Goal: Connect with others: Connect with others

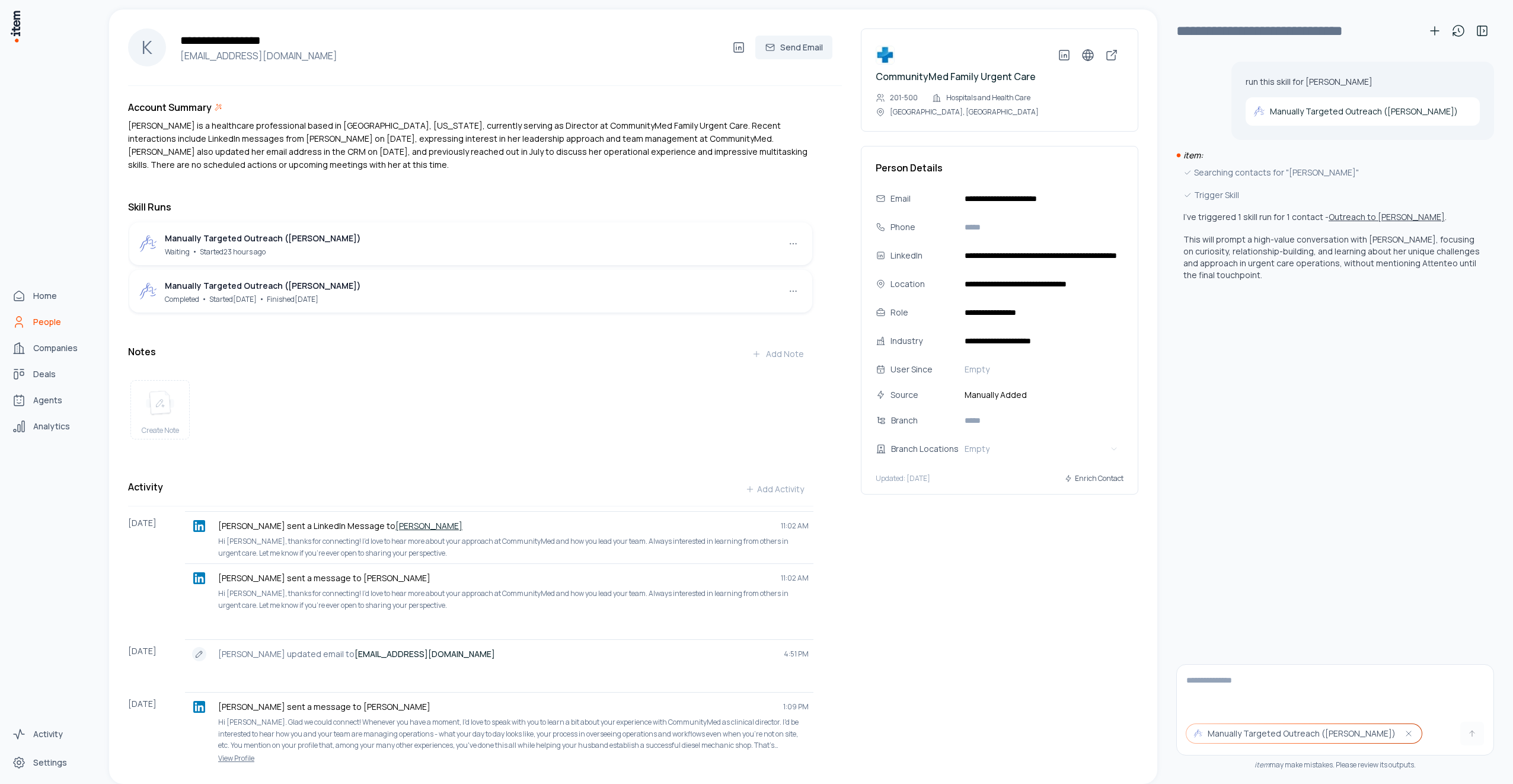
click at [46, 323] on span "People" at bounding box center [47, 322] width 28 height 12
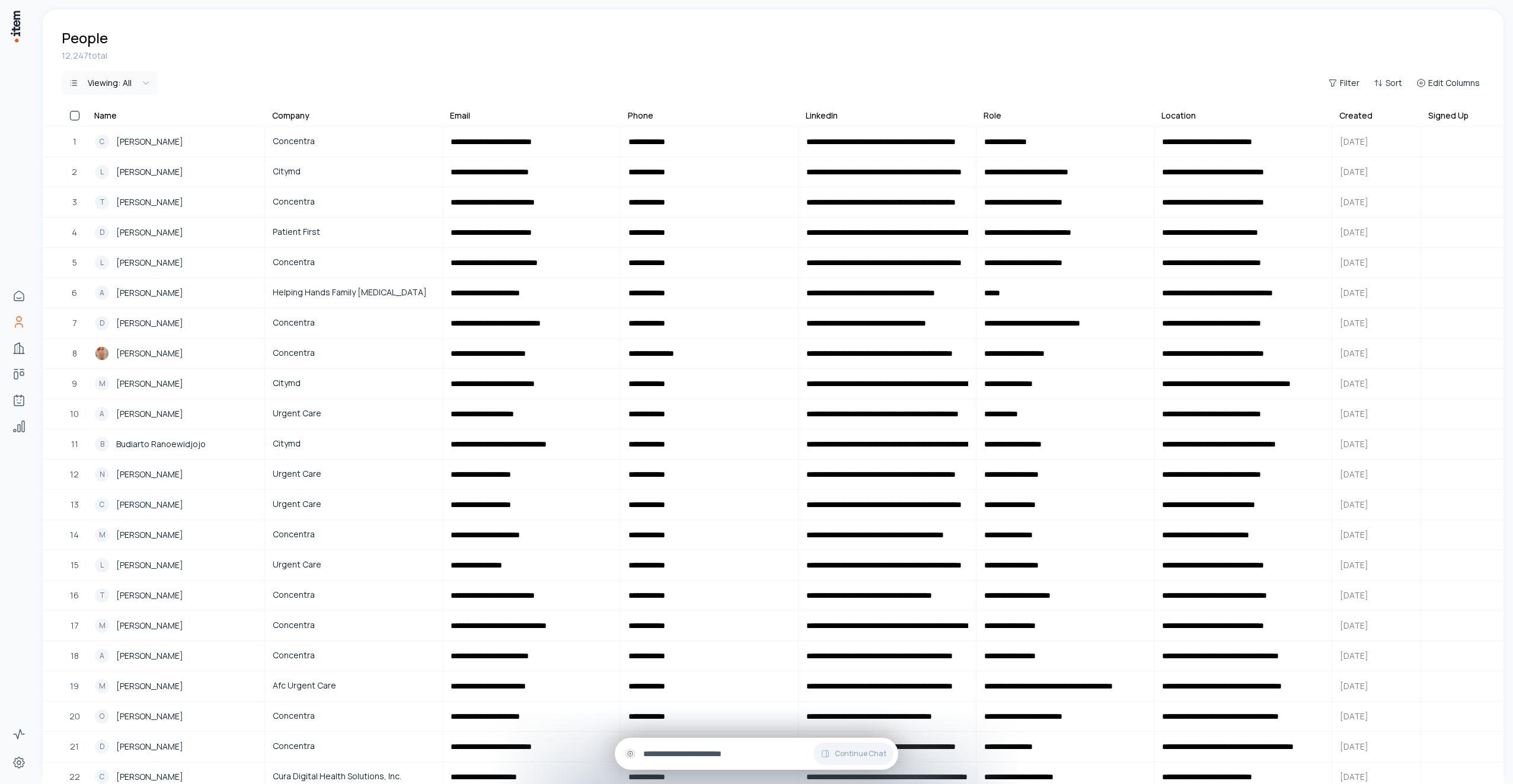
click at [699, 760] on div "Continue Chat" at bounding box center [757, 753] width 283 height 32
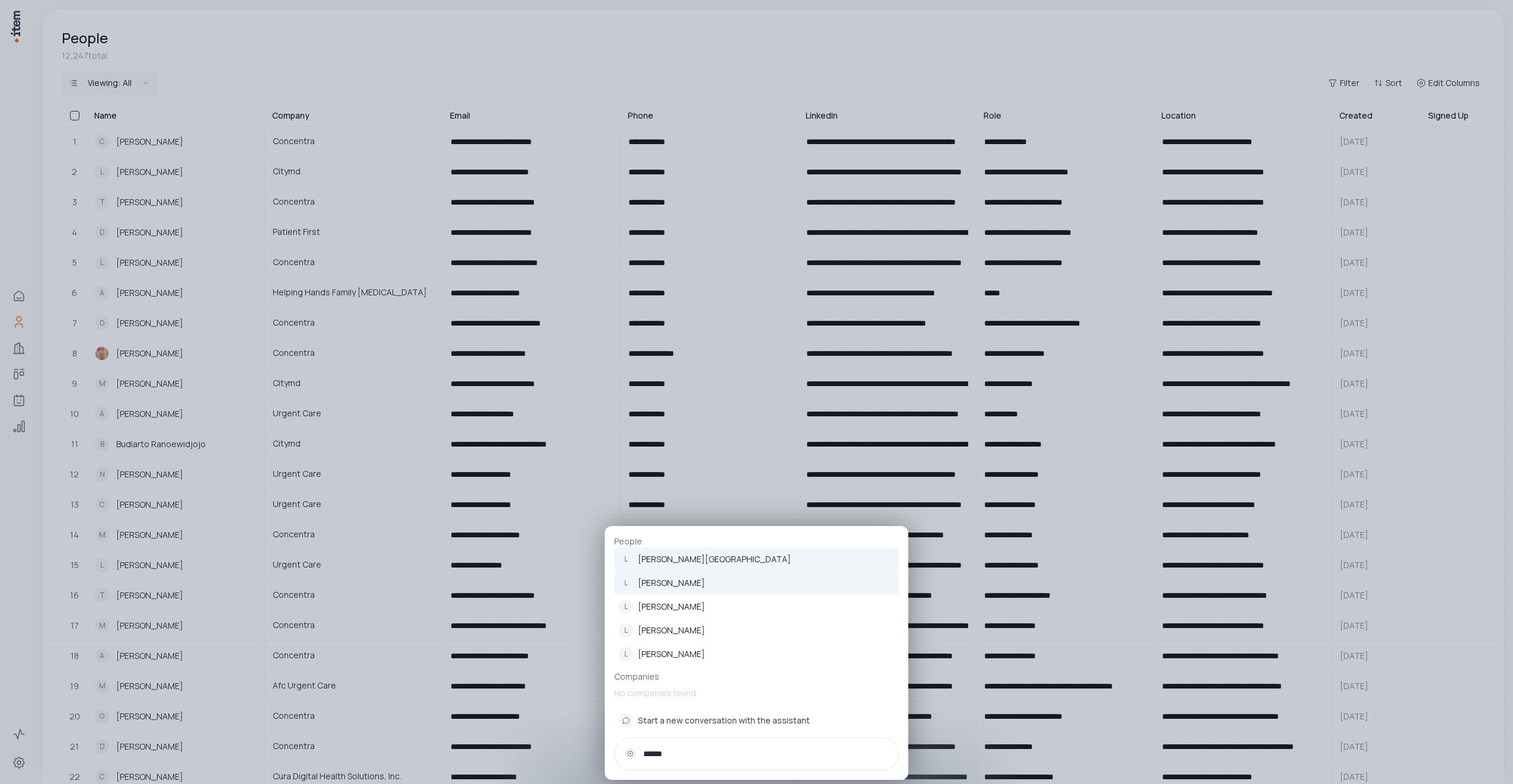
type input "******"
click at [679, 586] on p "[PERSON_NAME]" at bounding box center [672, 583] width 67 height 12
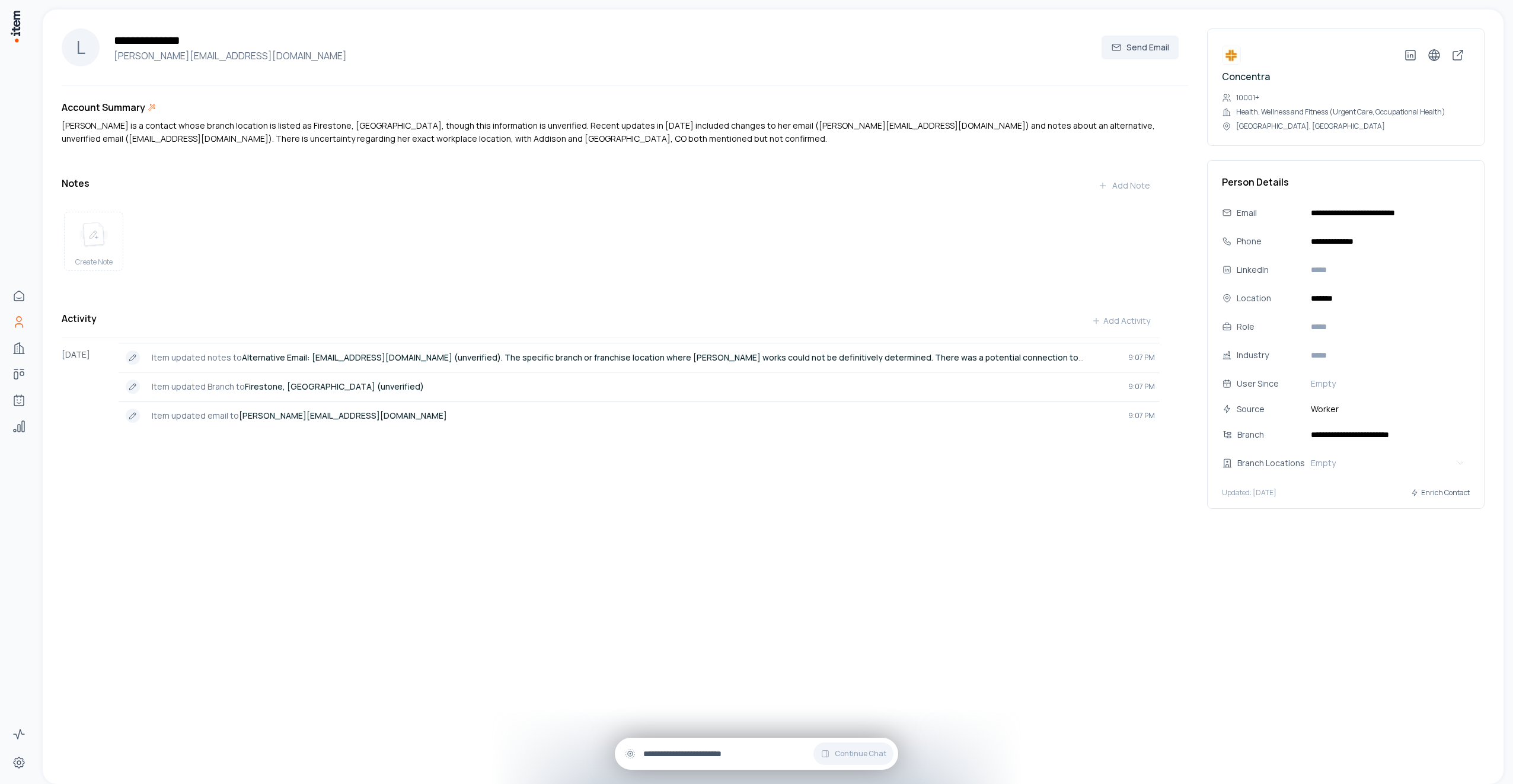
click at [726, 749] on input "text" at bounding box center [766, 753] width 246 height 13
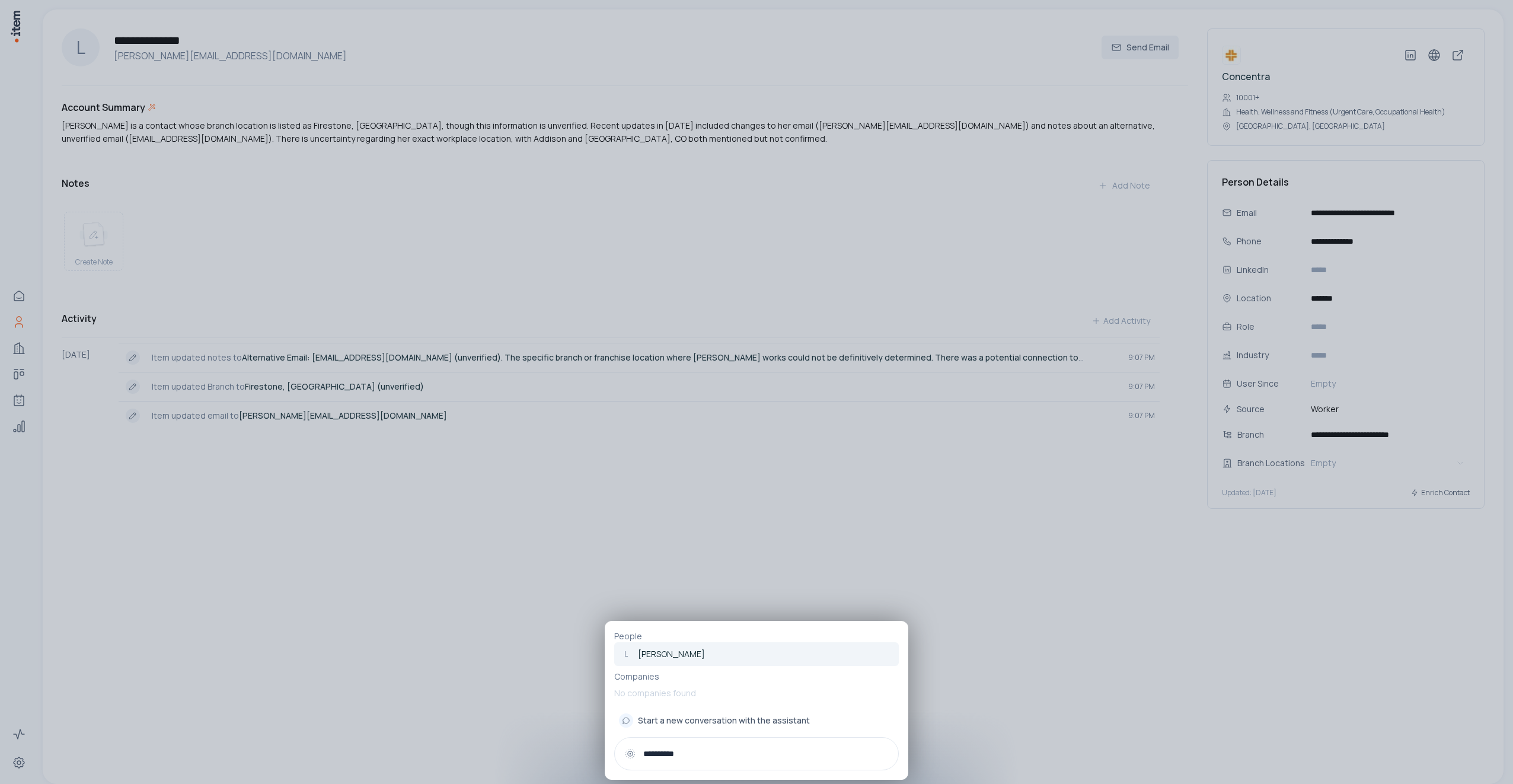
type input "**********"
click at [684, 657] on p "[PERSON_NAME]" at bounding box center [672, 653] width 67 height 12
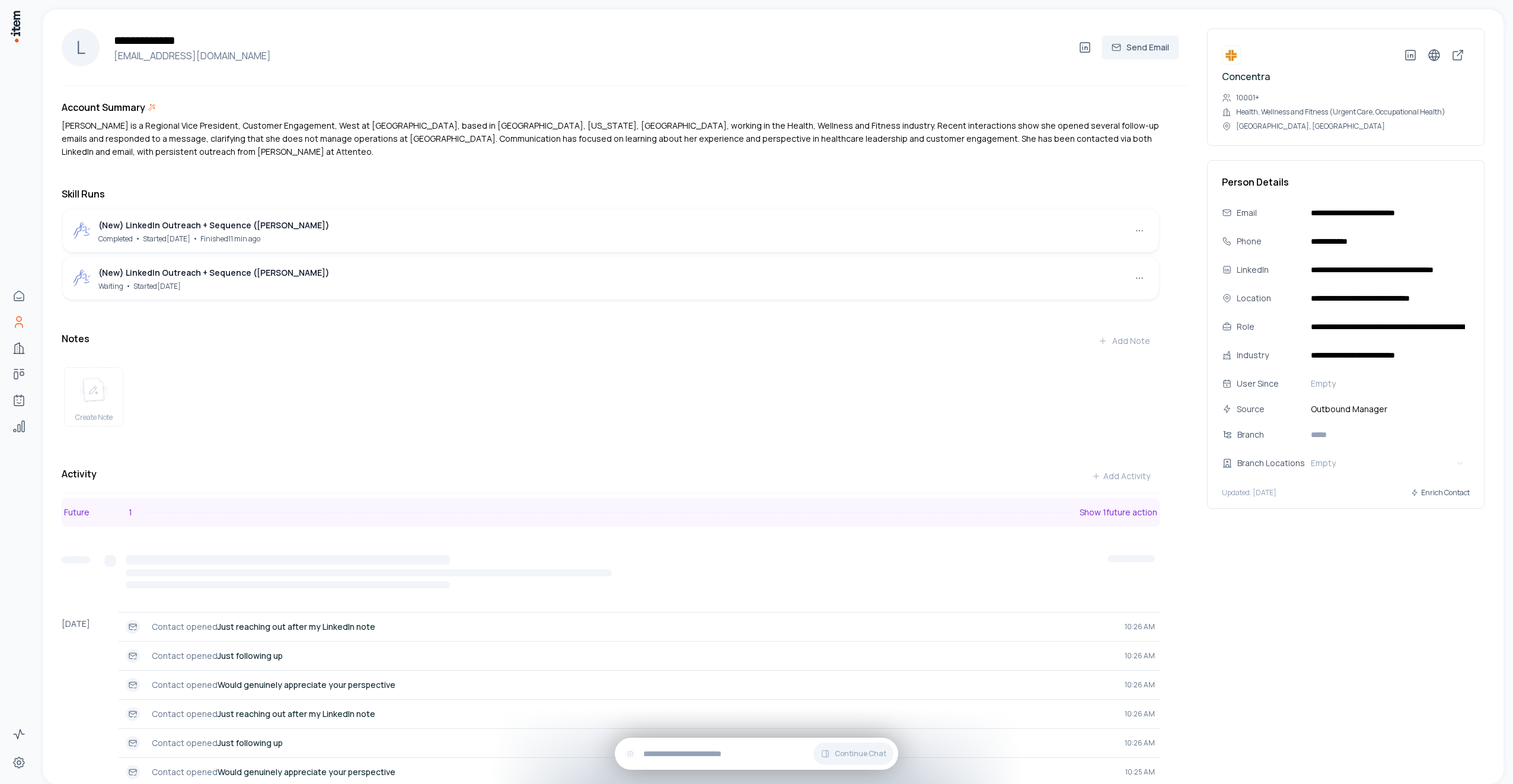
click at [415, 517] on button "Future 1 Show 1 future action" at bounding box center [610, 512] width 1098 height 28
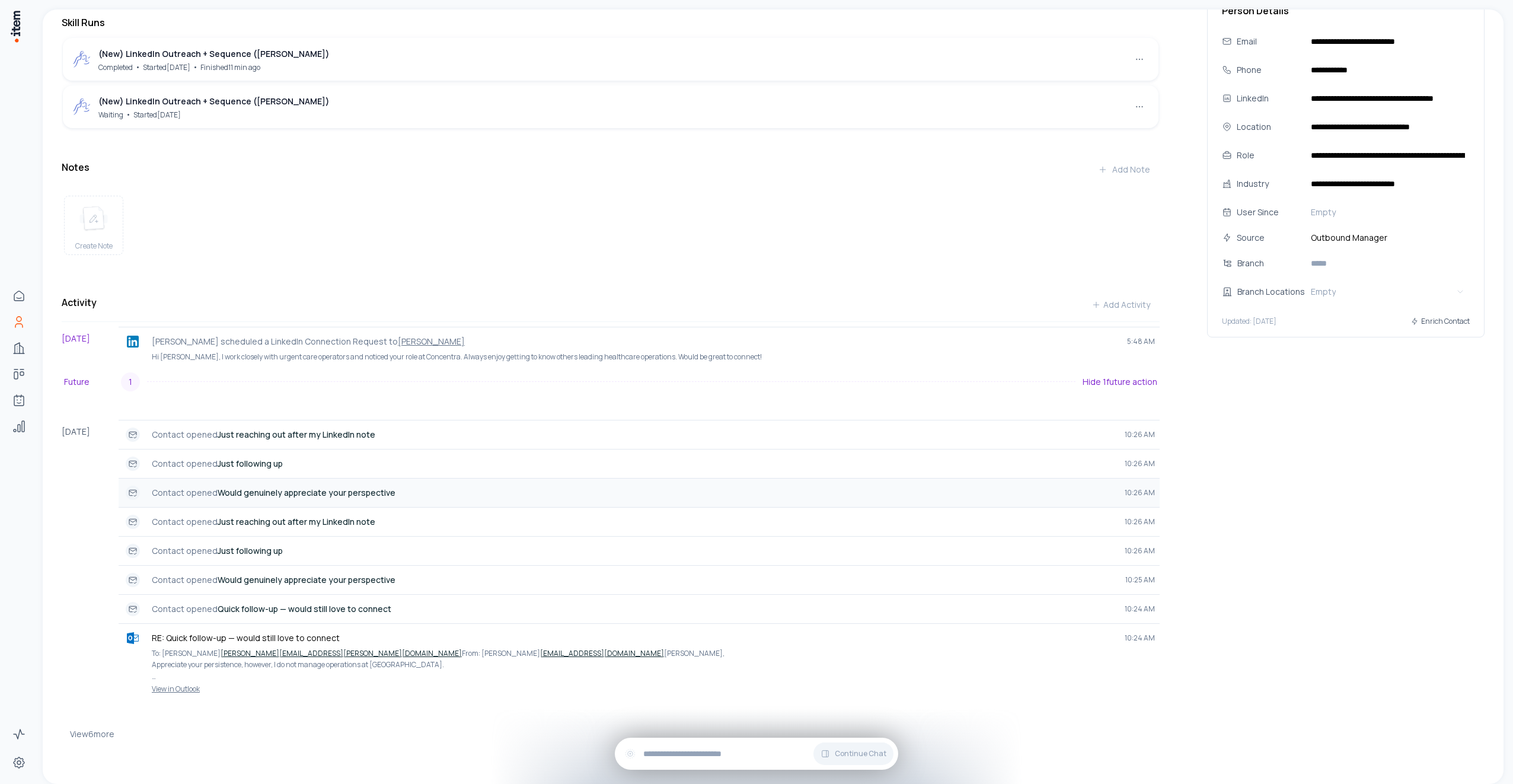
scroll to position [180, 0]
click at [102, 730] on button "View 6 more" at bounding box center [92, 734] width 44 height 24
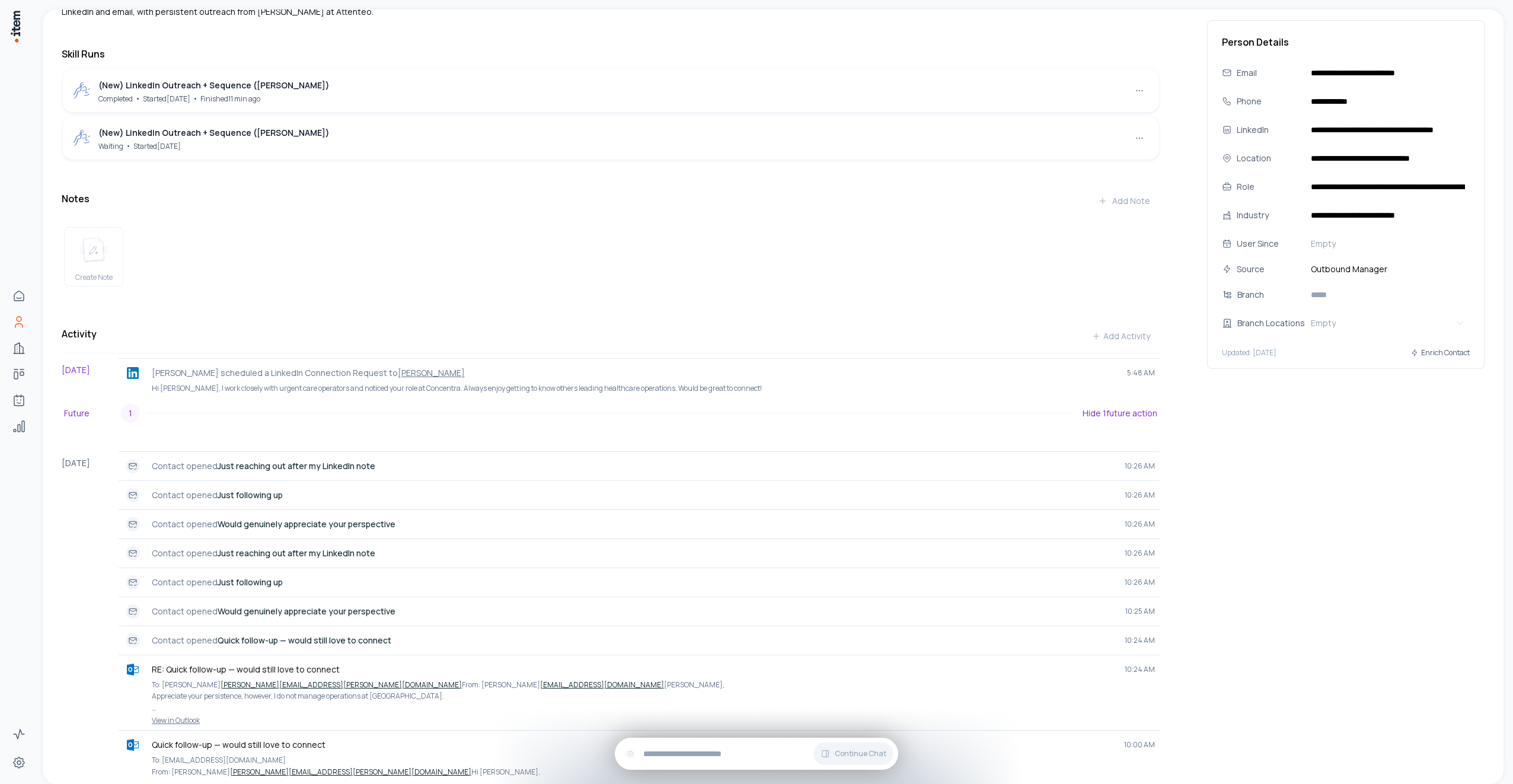
scroll to position [0, 0]
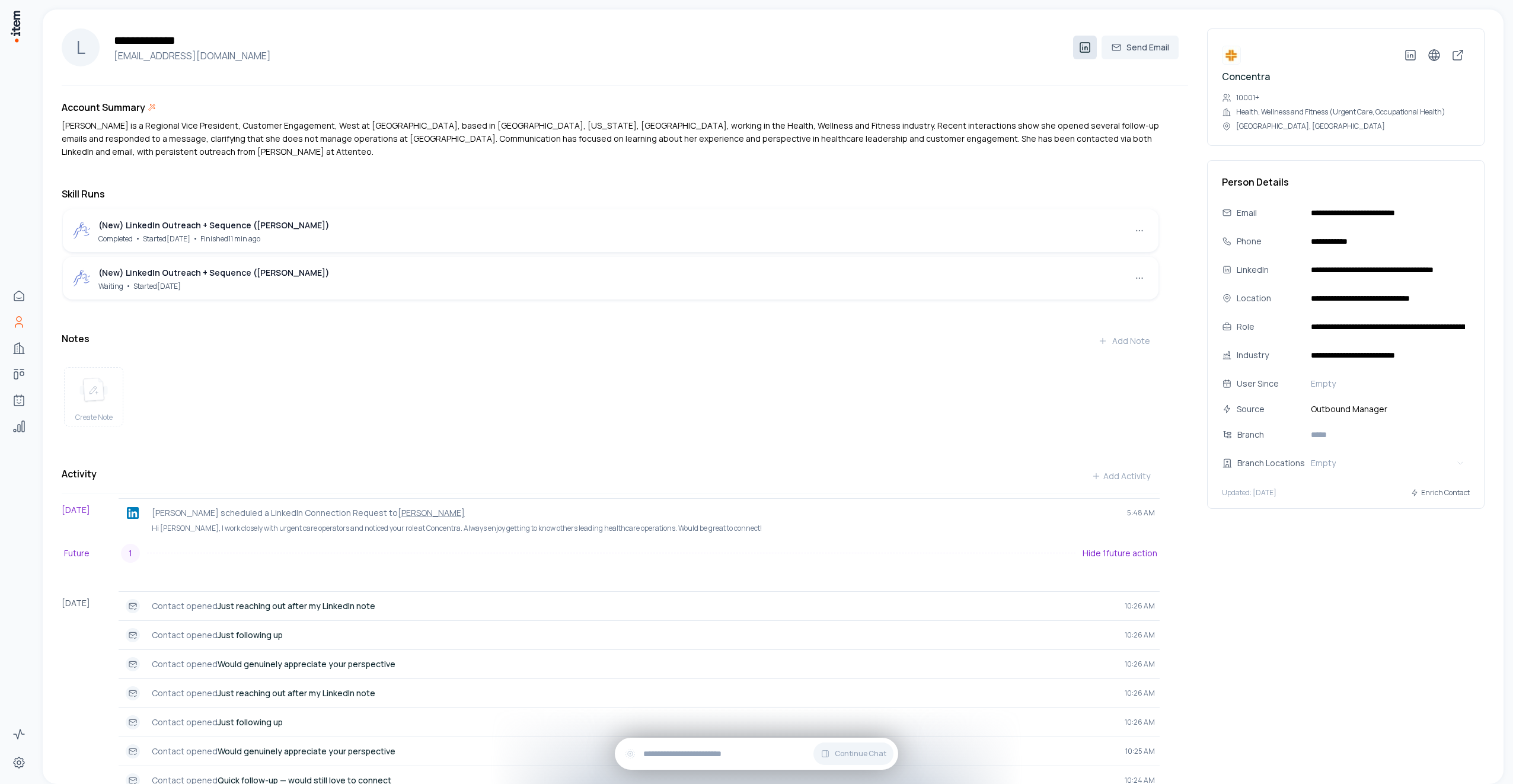
click at [1080, 49] on icon at bounding box center [1085, 47] width 9 height 9
click at [800, 519] on p "[PERSON_NAME] scheduled a LinkedIn Connection Request to [PERSON_NAME]" at bounding box center [635, 513] width 966 height 12
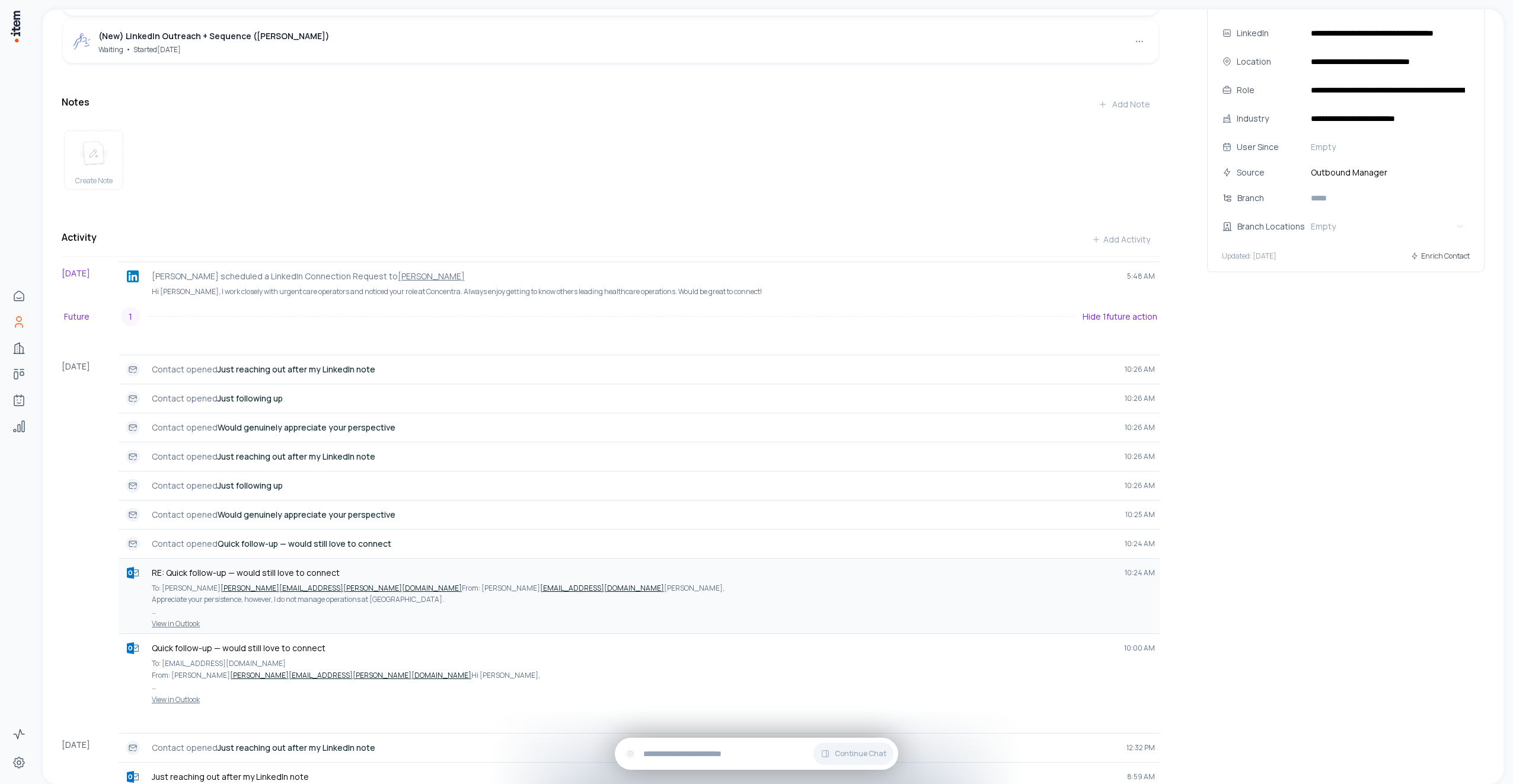
scroll to position [296, 0]
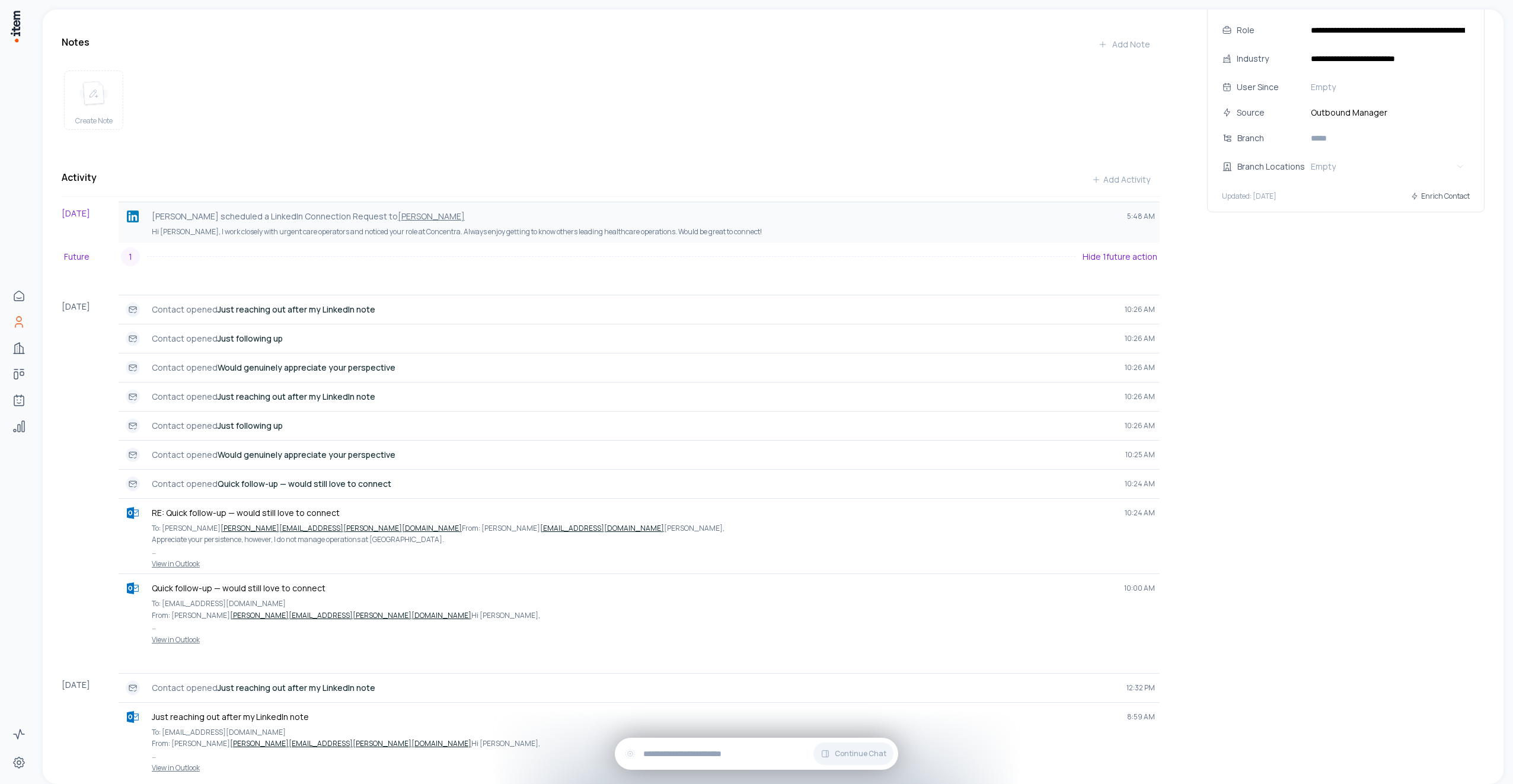
drag, startPoint x: 785, startPoint y: 236, endPoint x: 783, endPoint y: 225, distance: 11.2
click at [783, 223] on p "[PERSON_NAME] scheduled a LinkedIn Connection Request to [PERSON_NAME]" at bounding box center [635, 217] width 966 height 12
click at [784, 223] on p "[PERSON_NAME] scheduled a LinkedIn Connection Request to [PERSON_NAME]" at bounding box center [635, 217] width 966 height 12
click at [785, 223] on p "[PERSON_NAME] scheduled a LinkedIn Connection Request to [PERSON_NAME]" at bounding box center [635, 217] width 966 height 12
click at [80, 264] on p "Future" at bounding box center [92, 256] width 57 height 13
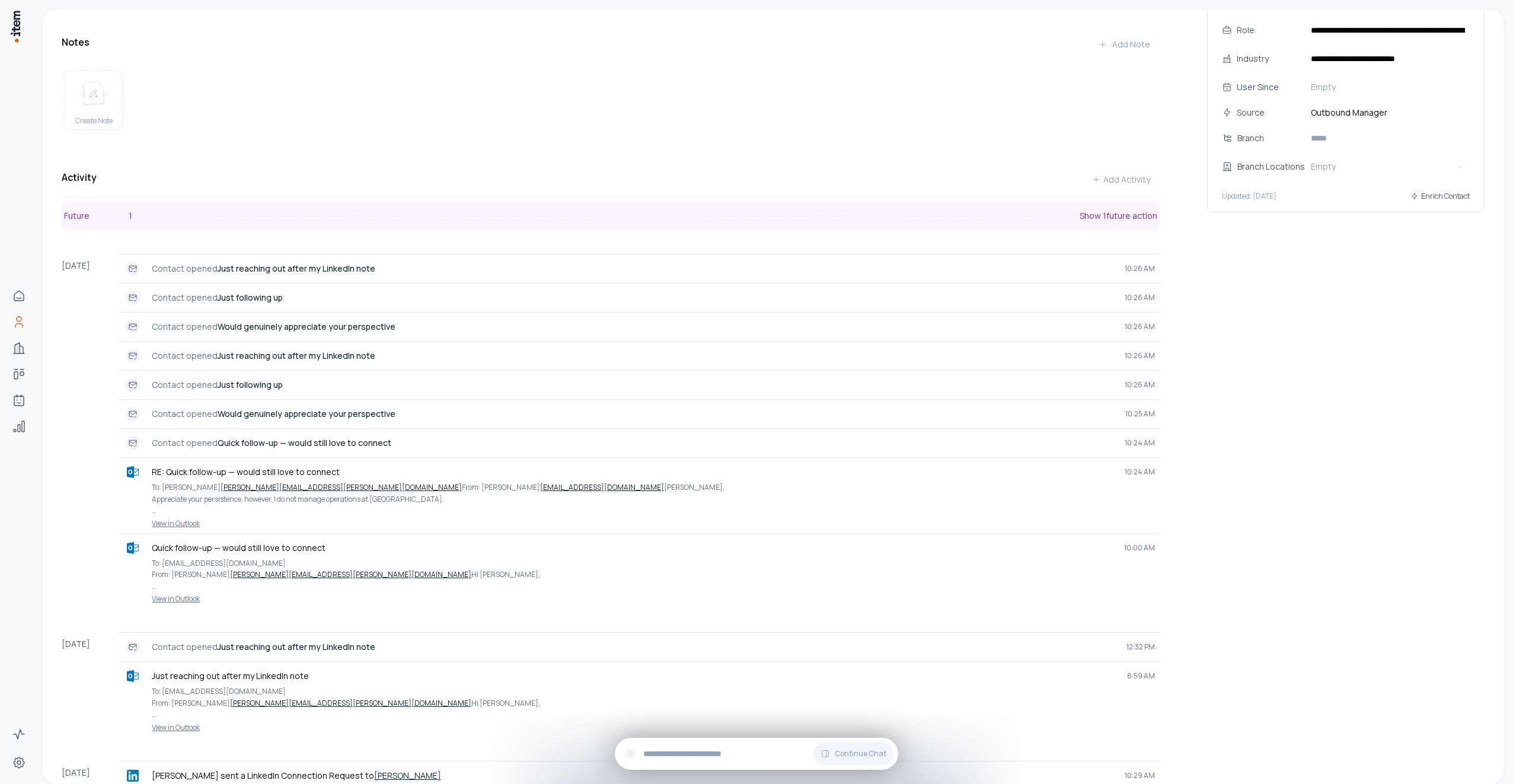
click at [302, 227] on button "Future 1 Show 1 future action" at bounding box center [610, 215] width 1098 height 28
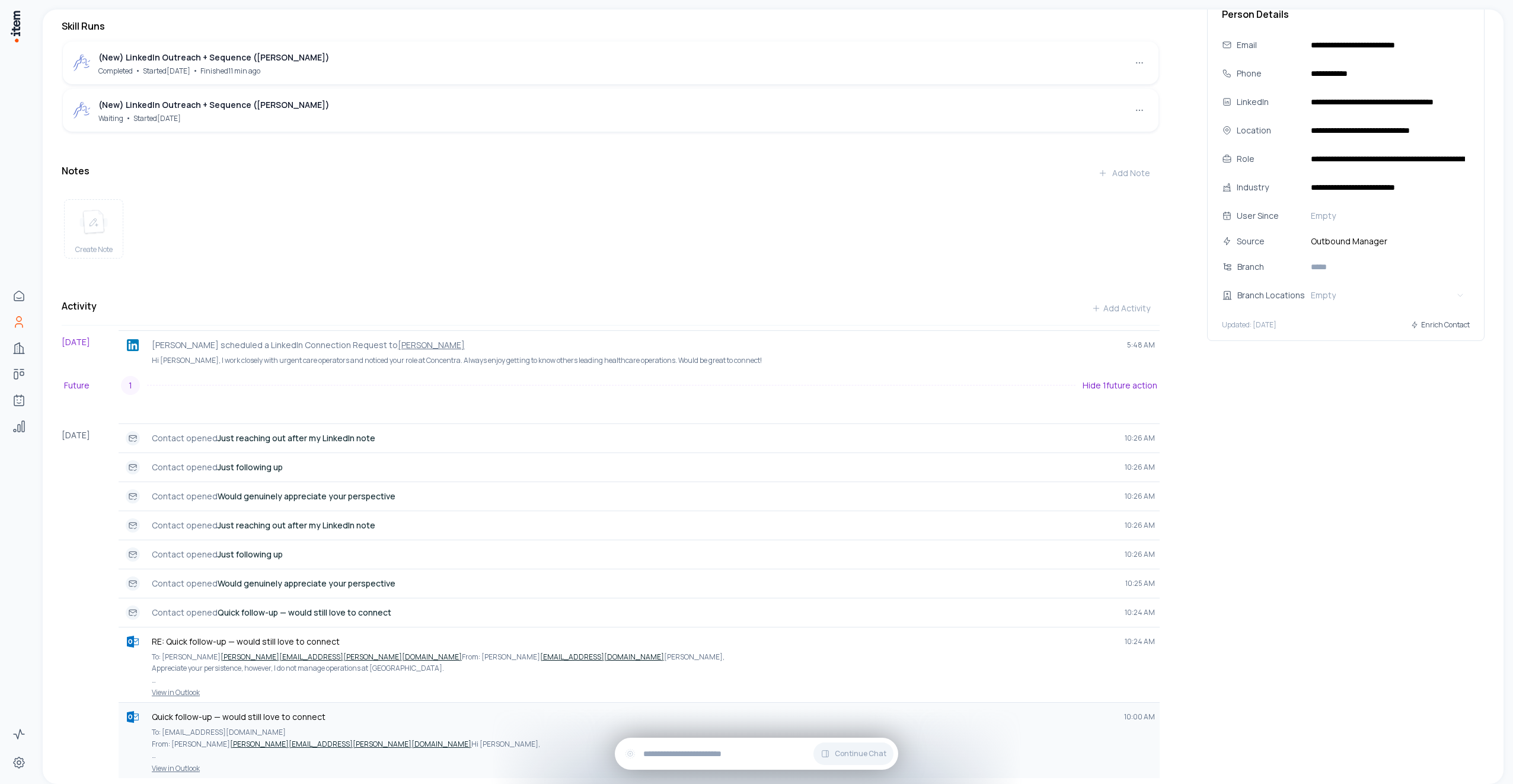
scroll to position [7, 0]
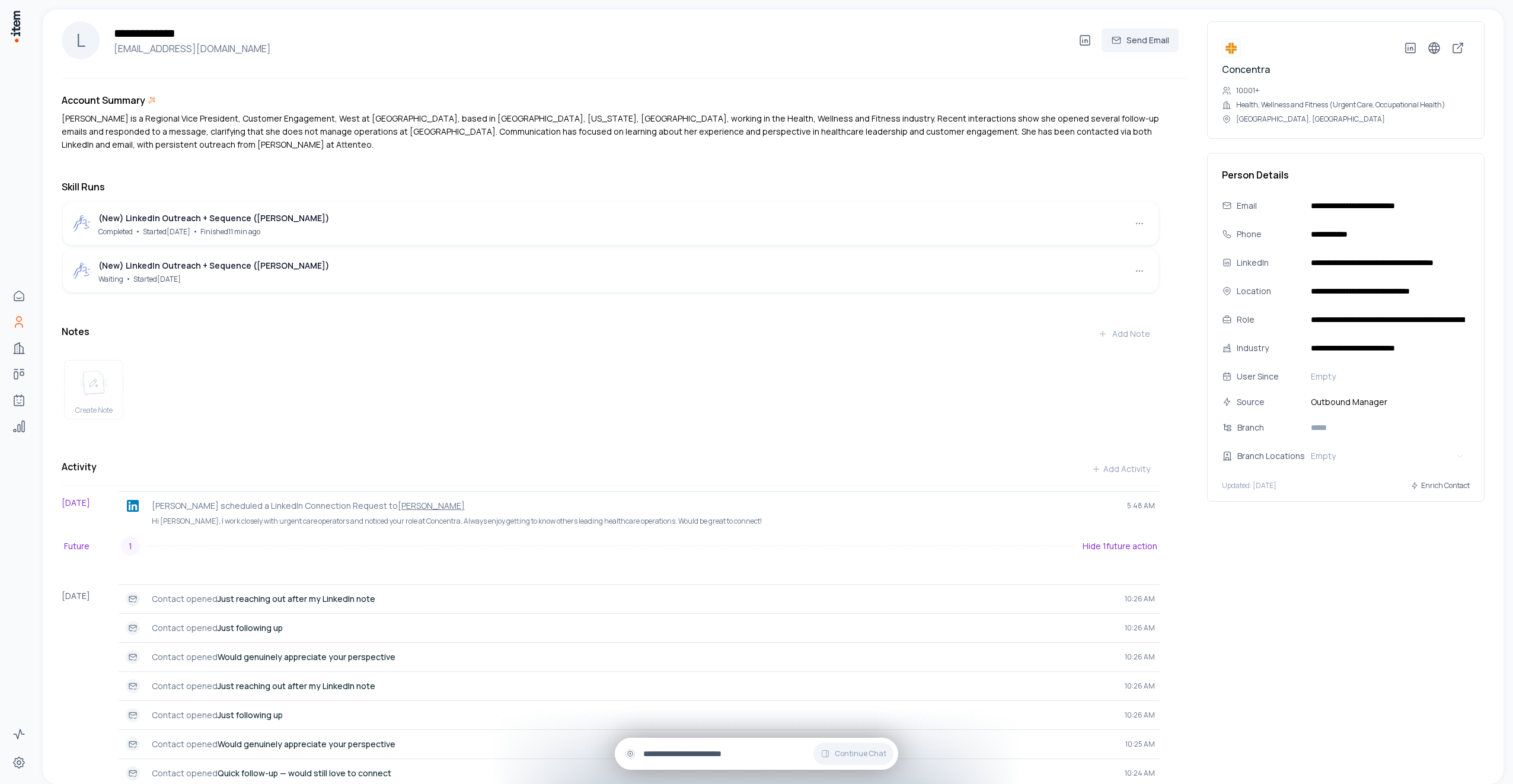
click at [694, 746] on div "Continue Chat" at bounding box center [757, 753] width 283 height 32
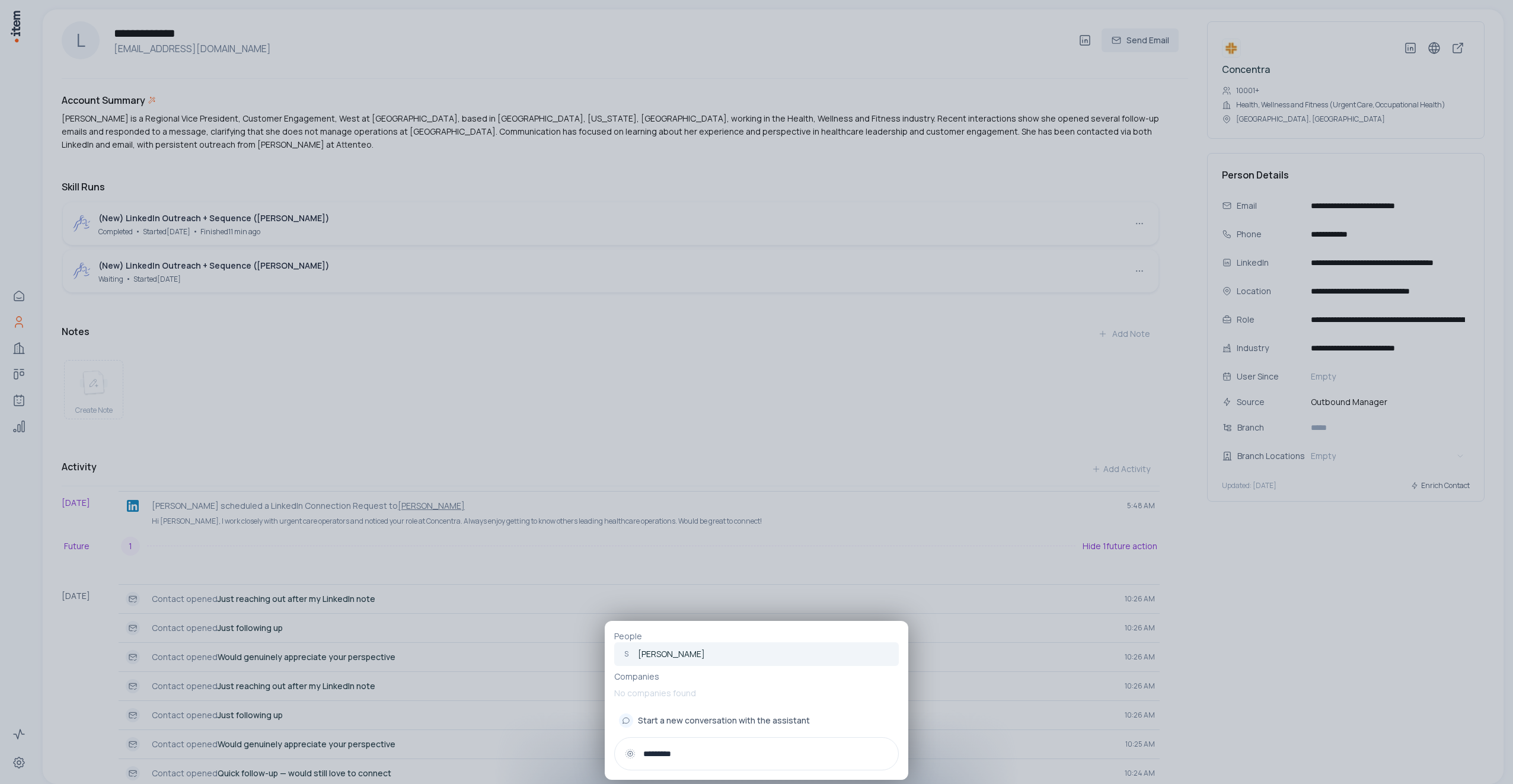
type input "*********"
click at [673, 648] on link "S [PERSON_NAME]" at bounding box center [757, 654] width 285 height 24
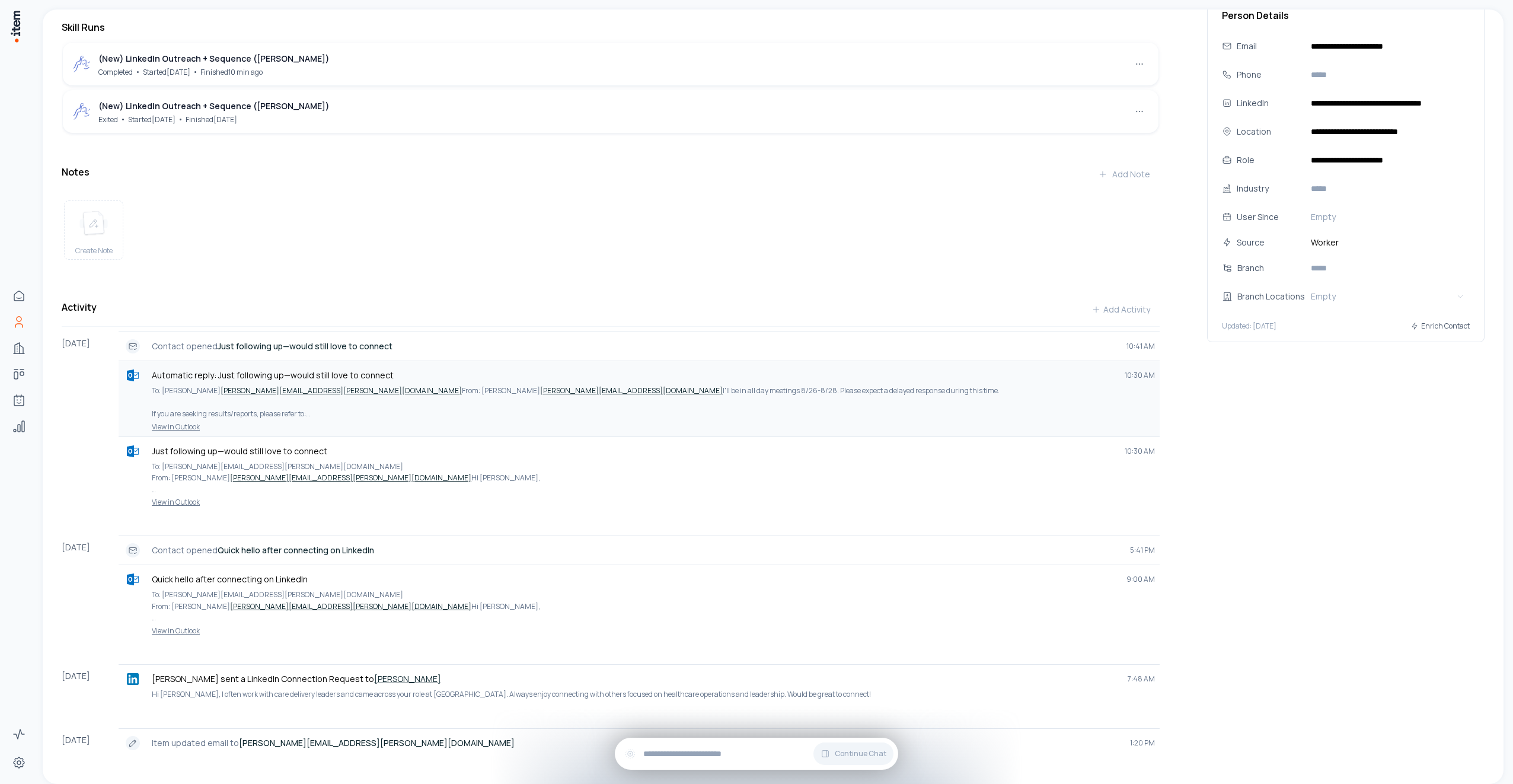
scroll to position [138, 0]
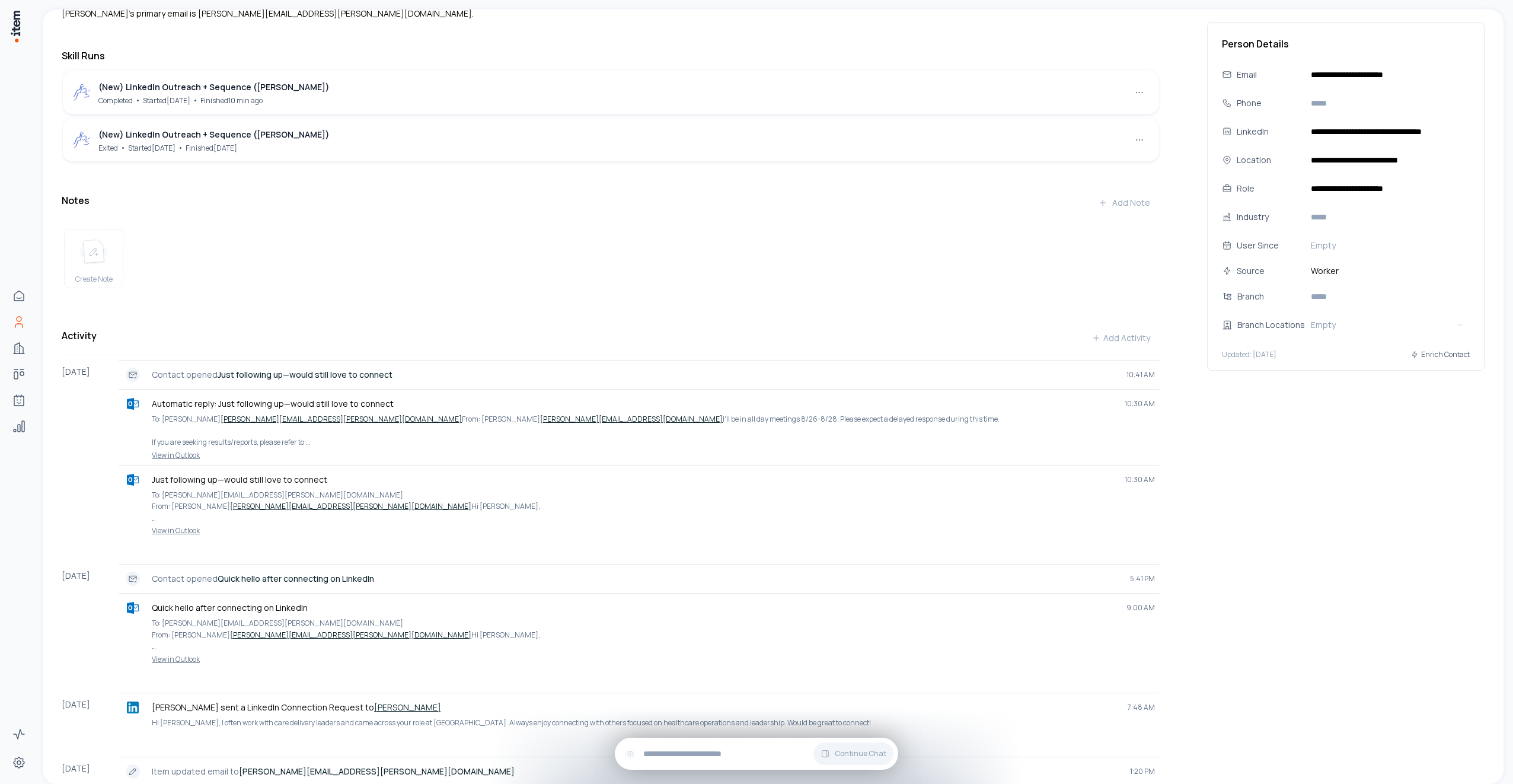
click at [378, 121] on div "(New) LinkedIn Outreach + Sequence ([PERSON_NAME]) Exited • Started [DATE] • Fi…" at bounding box center [611, 140] width 1096 height 43
click at [1139, 126] on html "**********" at bounding box center [756, 392] width 1513 height 784
click at [1112, 150] on div "View Skill" at bounding box center [1105, 151] width 70 height 19
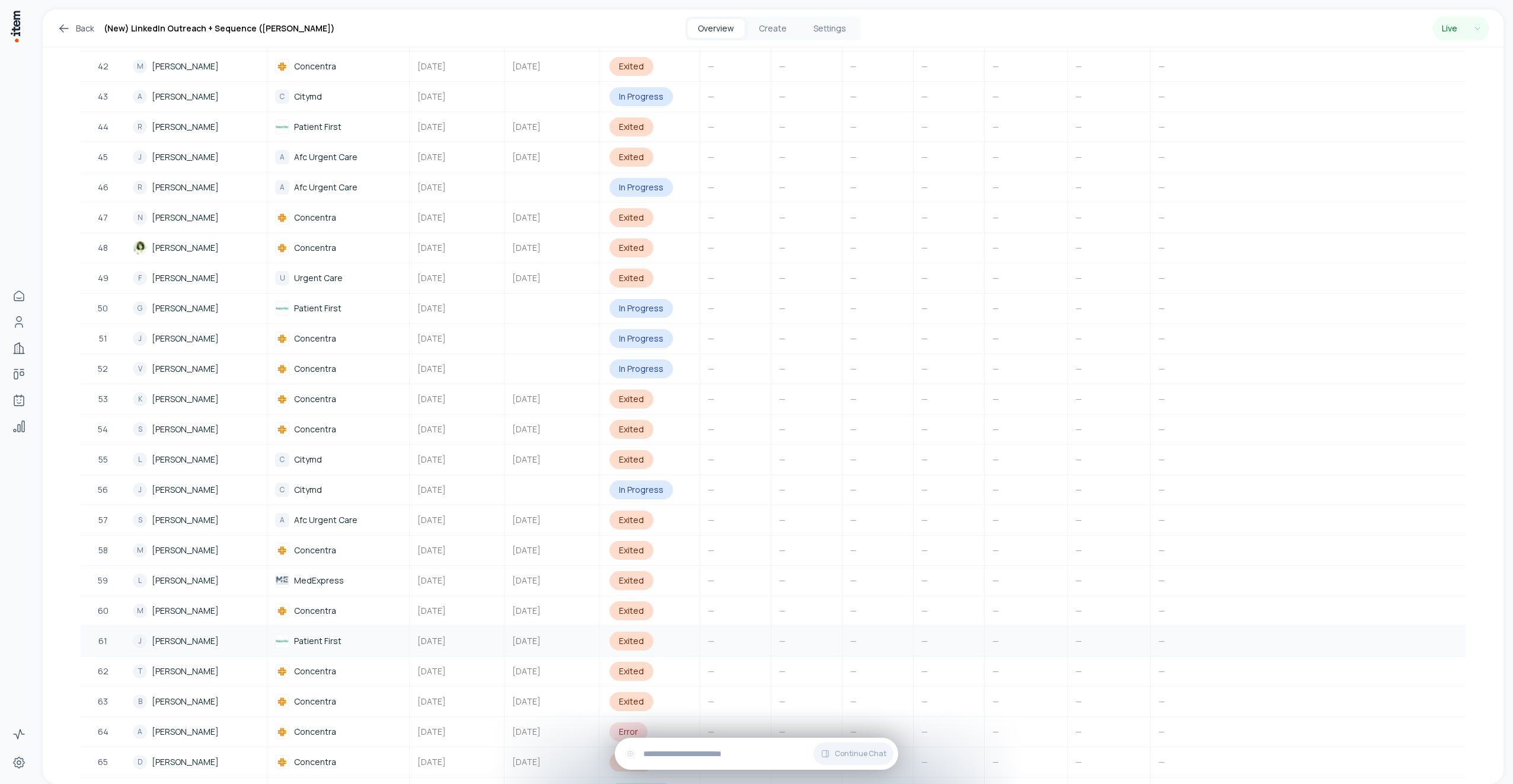
scroll to position [1670, 0]
